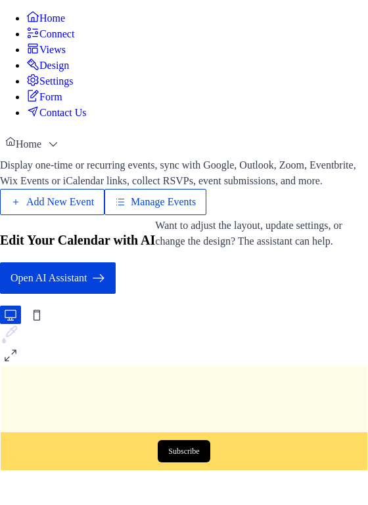
click at [196, 210] on span "Manage Events" at bounding box center [163, 202] width 65 height 16
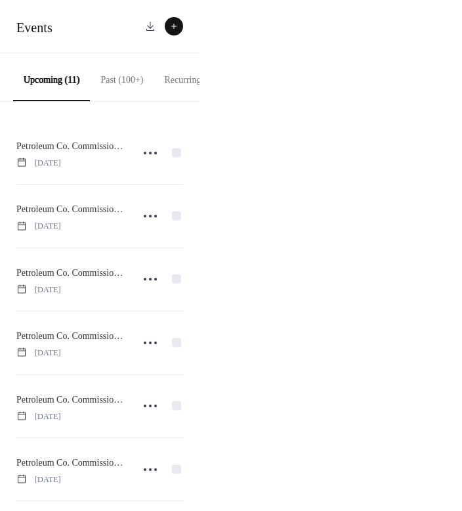
click at [190, 80] on button "Recurring (20)" at bounding box center [191, 76] width 75 height 47
